Goal: Task Accomplishment & Management: Complete application form

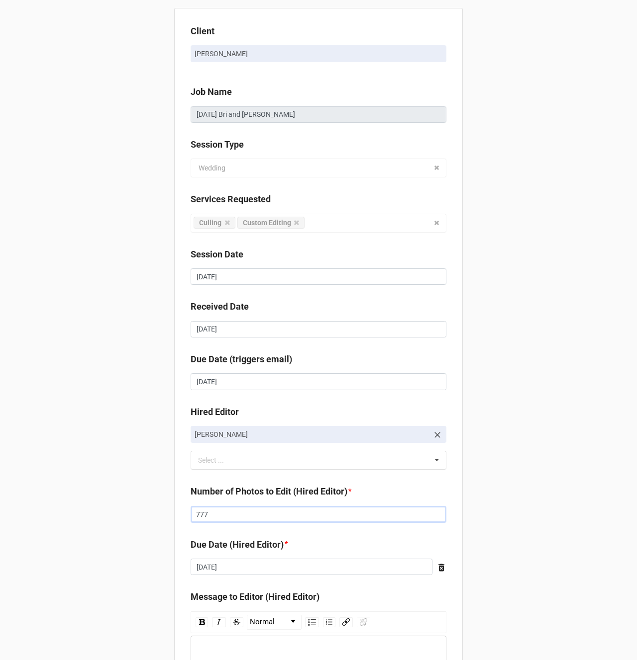
click at [222, 521] on input "777" at bounding box center [318, 514] width 256 height 17
type input "749"
click at [507, 216] on div "Client [PERSON_NAME] Job Name [DATE] Bri and [PERSON_NAME] Session Type Wedding…" at bounding box center [318, 396] width 637 height 793
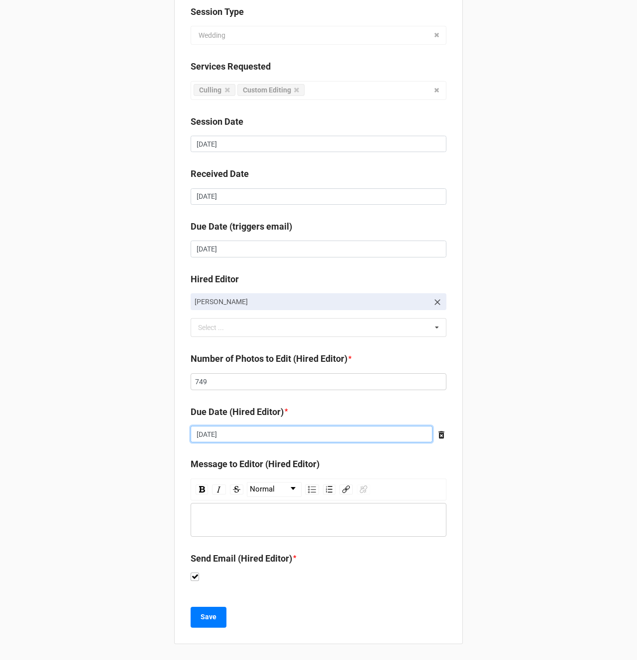
click at [198, 433] on input "[DATE]" at bounding box center [311, 434] width 242 height 17
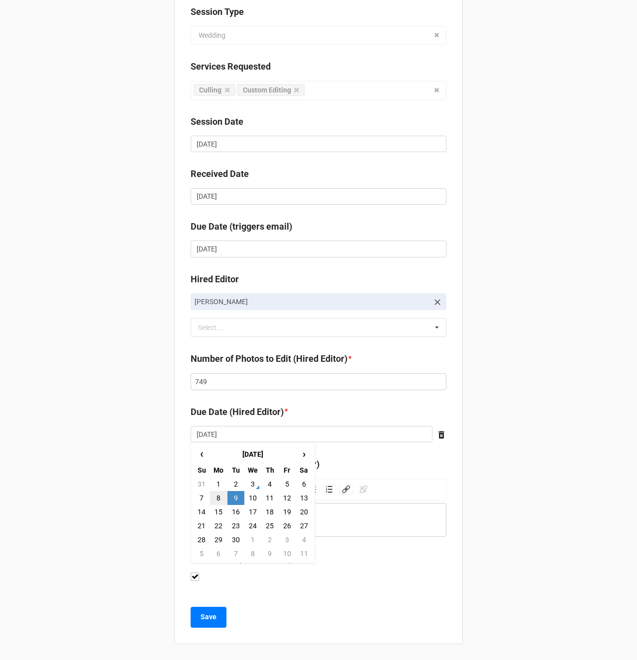
click at [211, 494] on td "8" at bounding box center [218, 498] width 17 height 14
type input "[DATE]"
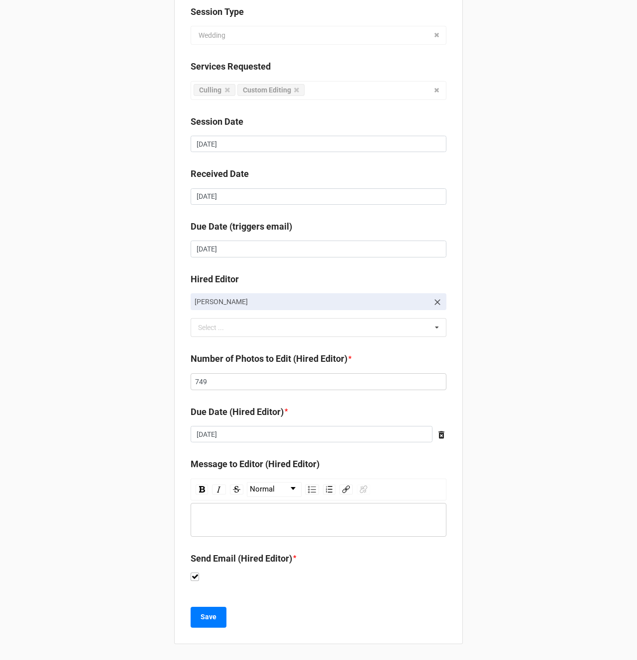
click at [135, 479] on div "Client [PERSON_NAME] Job Name [DATE] Bri and [PERSON_NAME] Session Type Wedding…" at bounding box center [318, 263] width 637 height 793
click at [204, 620] on b "Save" at bounding box center [208, 617] width 16 height 10
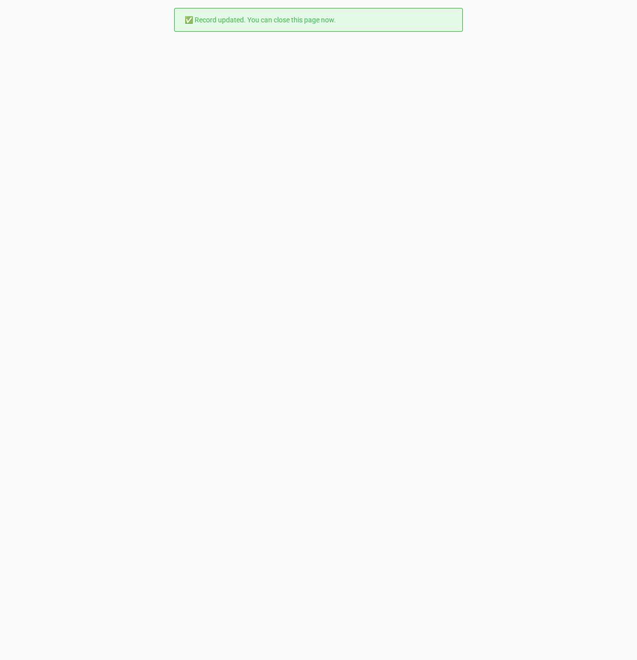
scroll to position [0, 0]
